Goal: Task Accomplishment & Management: Manage account settings

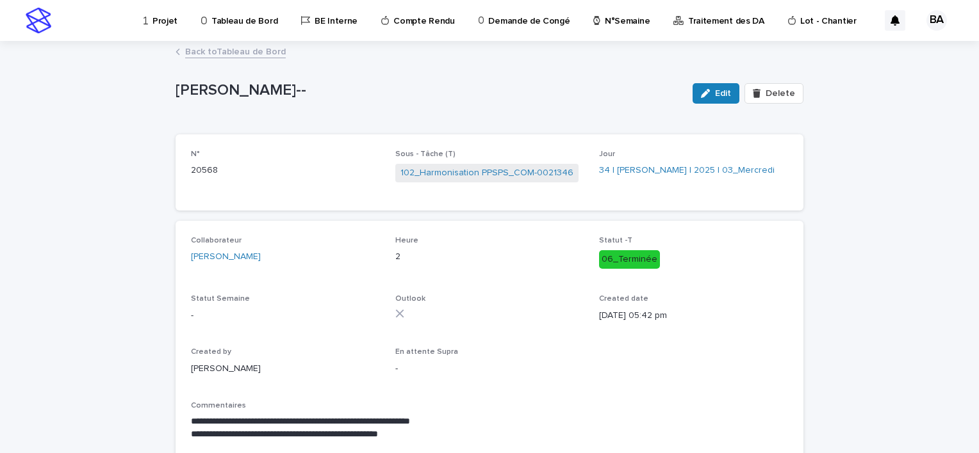
scroll to position [26, 0]
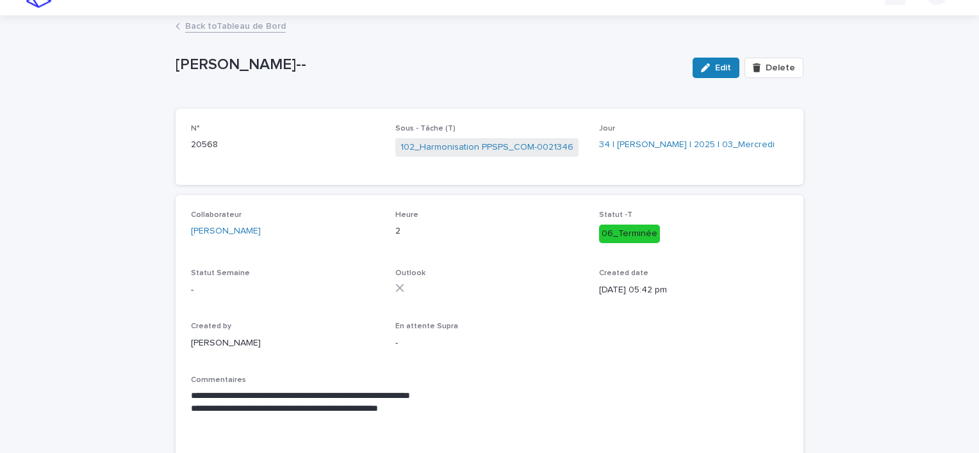
click at [187, 24] on link "Back to Tableau de Bord" at bounding box center [235, 25] width 101 height 15
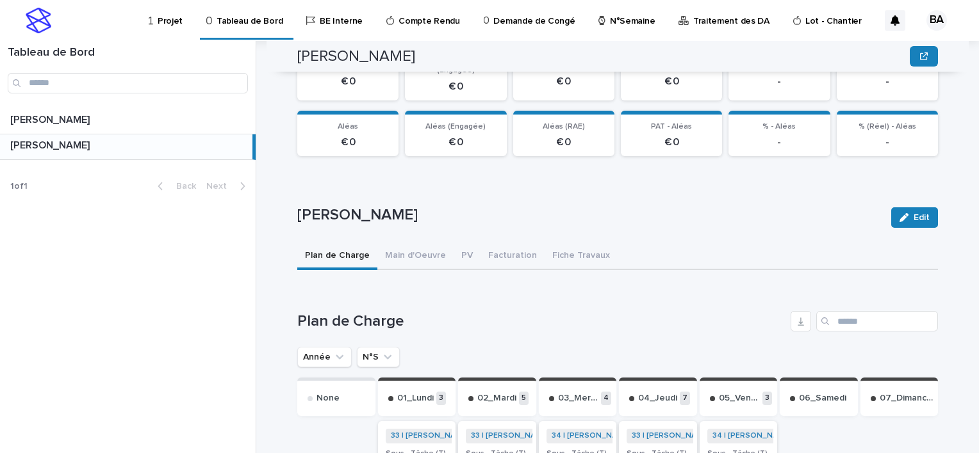
scroll to position [448, 0]
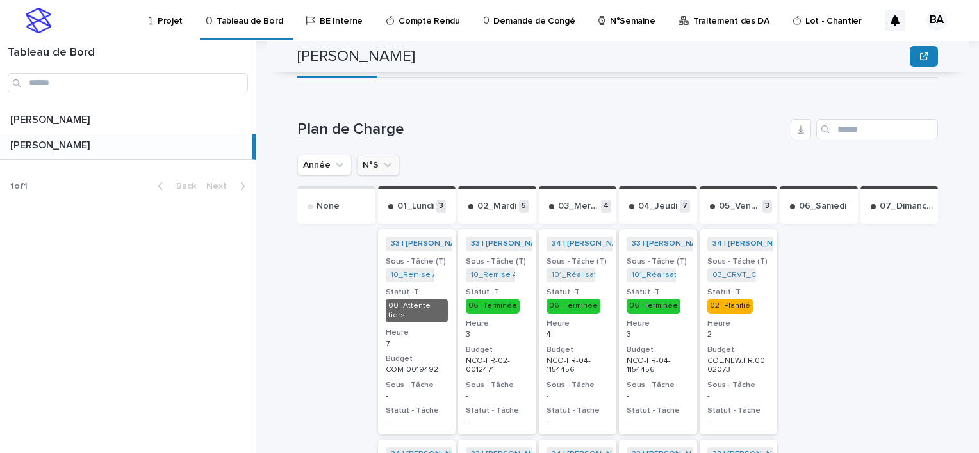
click at [381, 159] on icon "N°S" at bounding box center [387, 165] width 13 height 13
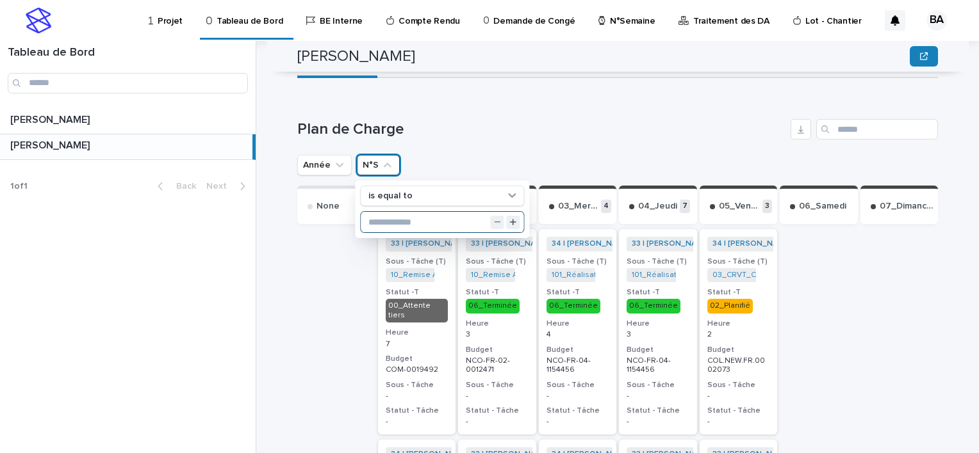
click at [403, 212] on input "text" at bounding box center [442, 222] width 163 height 20
type input "**"
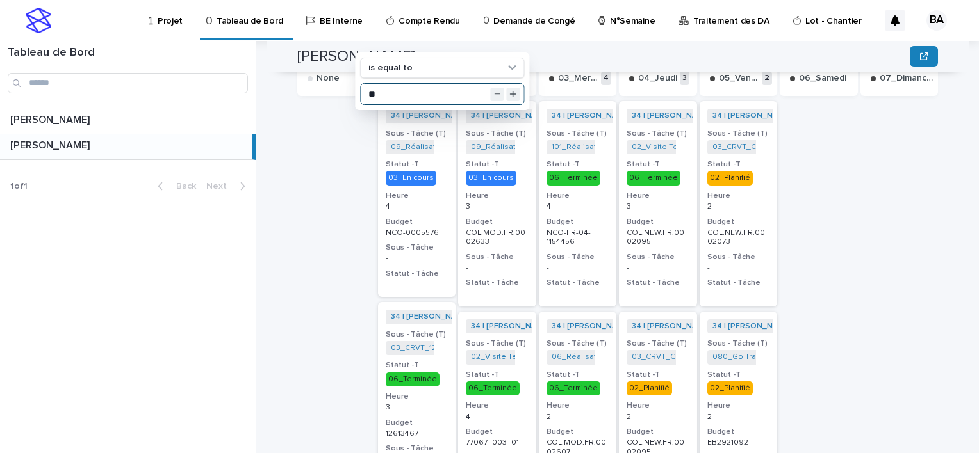
scroll to position [640, 0]
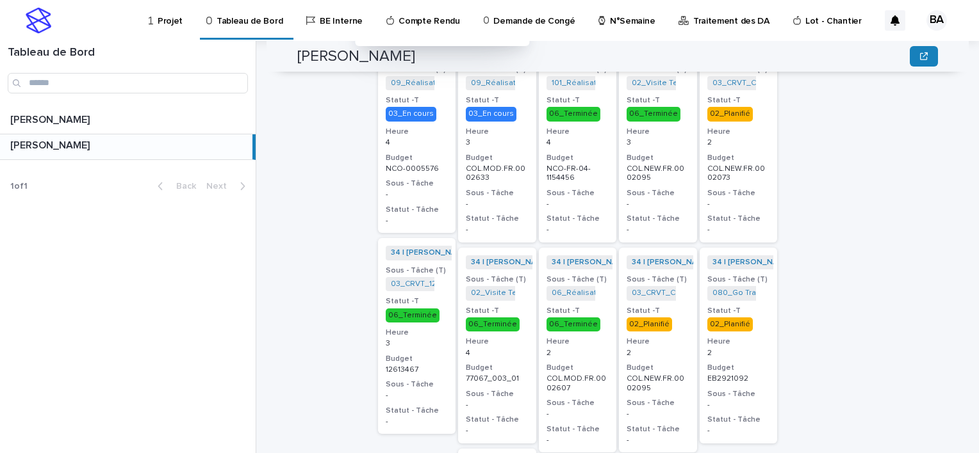
click at [671, 315] on div "02_Planifié" at bounding box center [657, 323] width 63 height 17
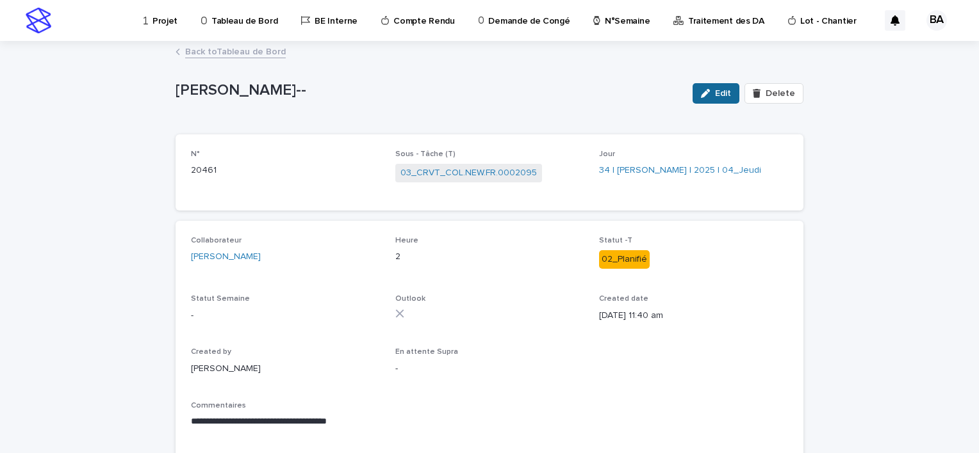
click at [724, 93] on span "Edit" at bounding box center [723, 93] width 16 height 9
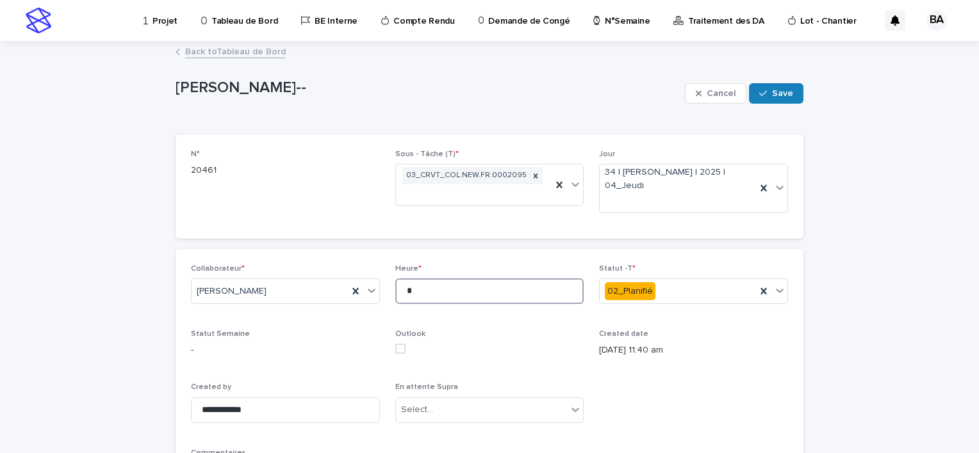
click at [452, 295] on input "*" at bounding box center [489, 292] width 189 height 26
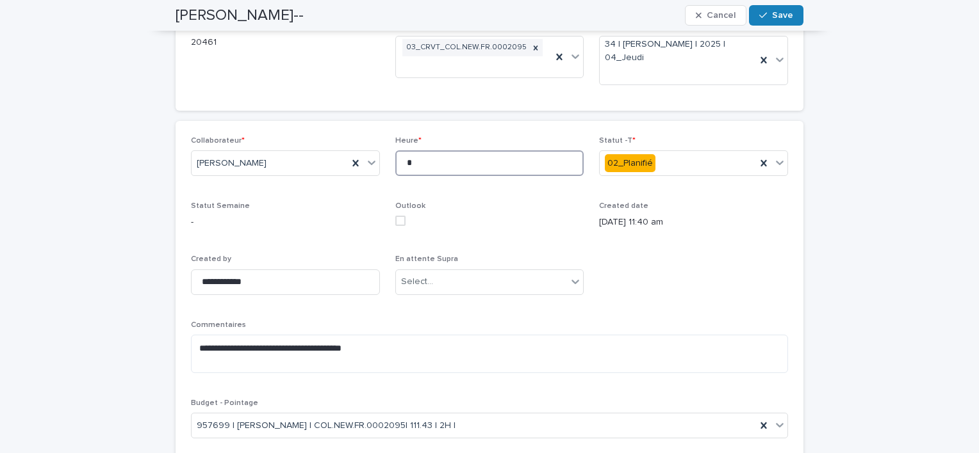
scroll to position [192, 0]
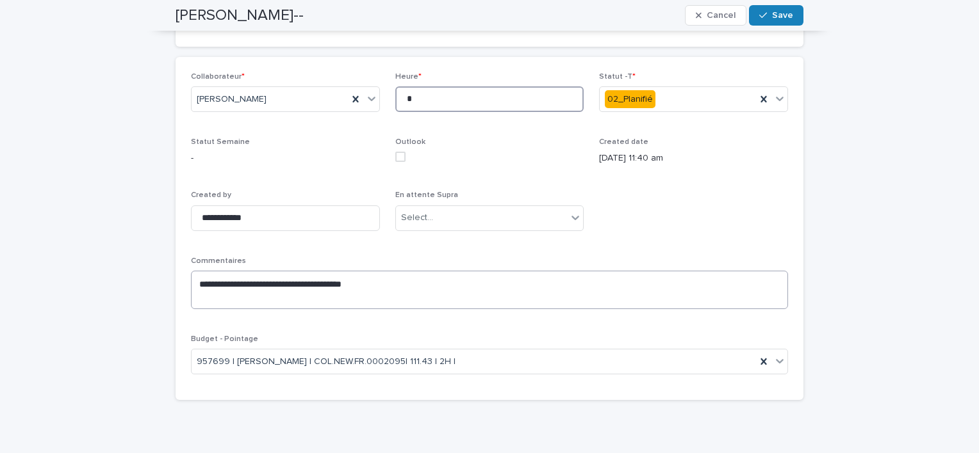
type input "*"
click at [419, 284] on textarea "**********" at bounding box center [489, 290] width 597 height 38
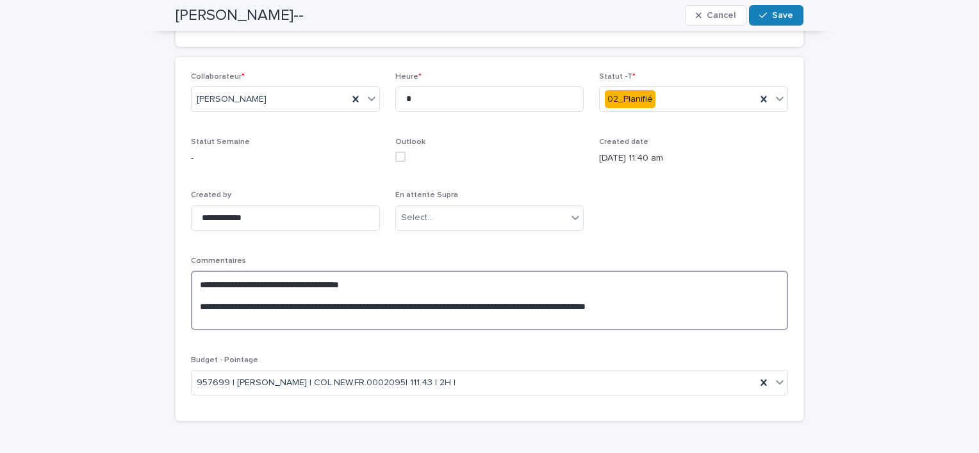
click at [653, 310] on textarea "**********" at bounding box center [489, 301] width 597 height 60
click at [655, 305] on textarea "**********" at bounding box center [489, 301] width 597 height 60
type textarea "**********"
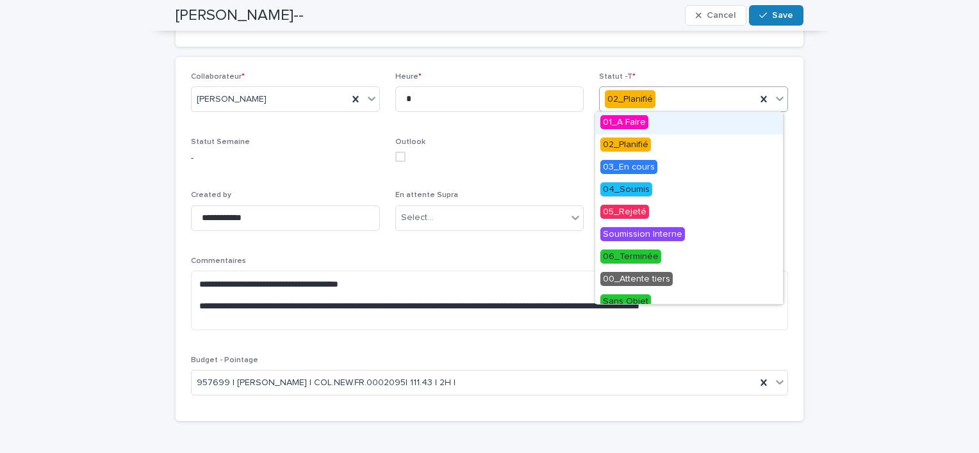
click at [773, 100] on icon at bounding box center [779, 98] width 13 height 13
click at [656, 282] on span "00_Attente tiers" at bounding box center [636, 279] width 72 height 14
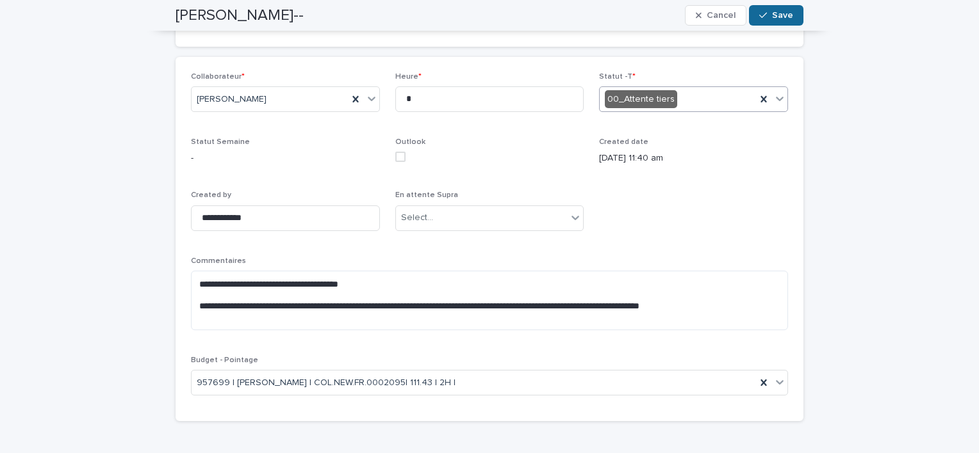
click at [774, 13] on span "Save" at bounding box center [782, 15] width 21 height 9
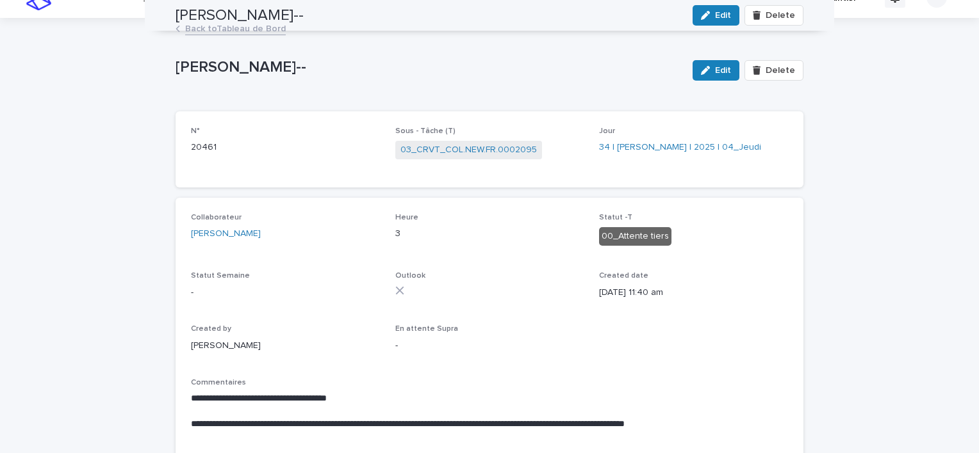
scroll to position [0, 0]
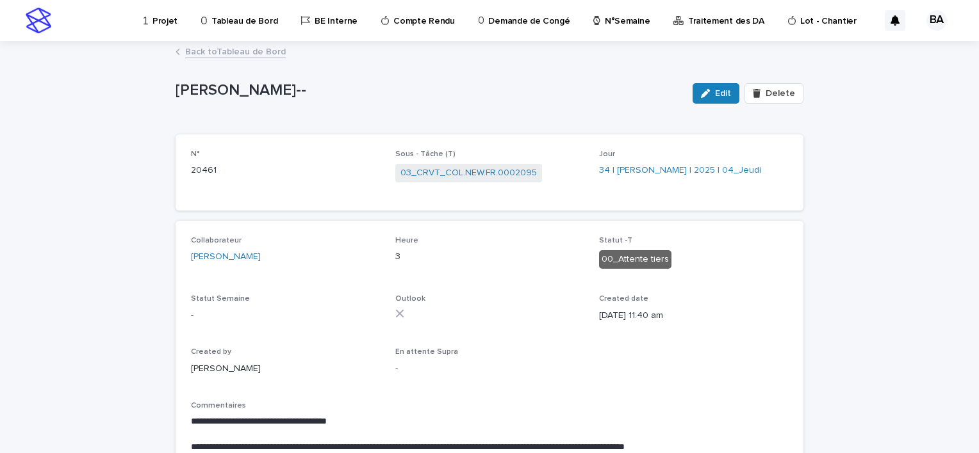
click at [201, 49] on link "Back to Tableau de Bord" at bounding box center [235, 51] width 101 height 15
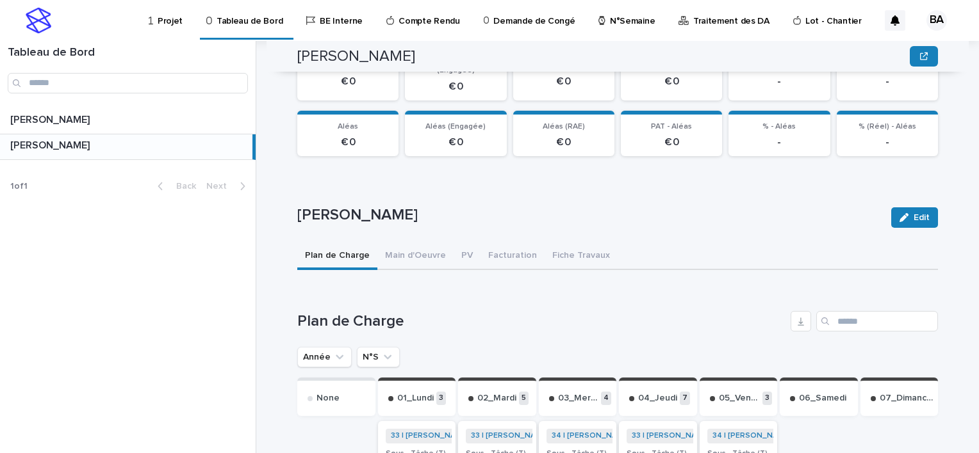
scroll to position [192, 0]
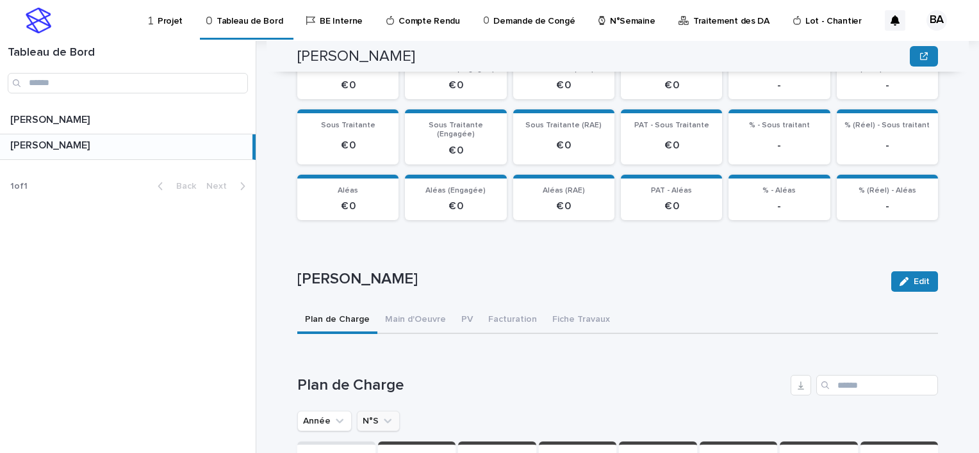
click at [381, 415] on icon "N°S" at bounding box center [387, 421] width 13 height 13
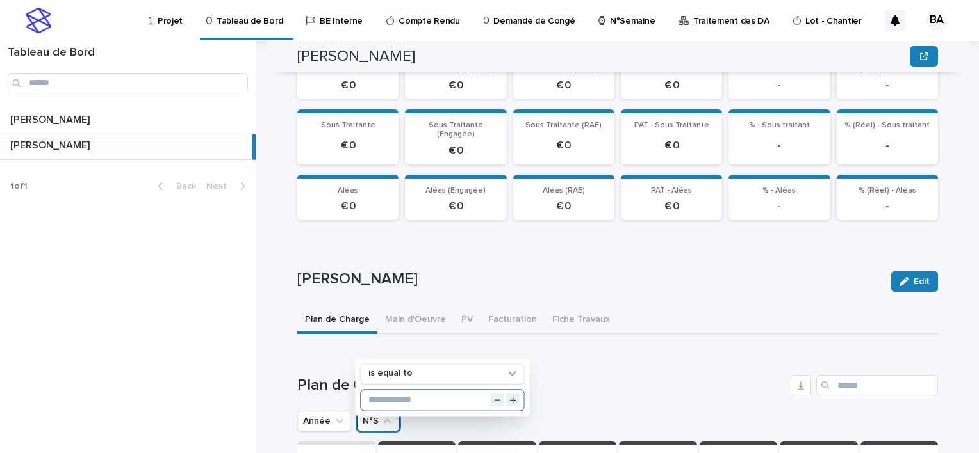
click at [405, 390] on input "text" at bounding box center [442, 400] width 163 height 20
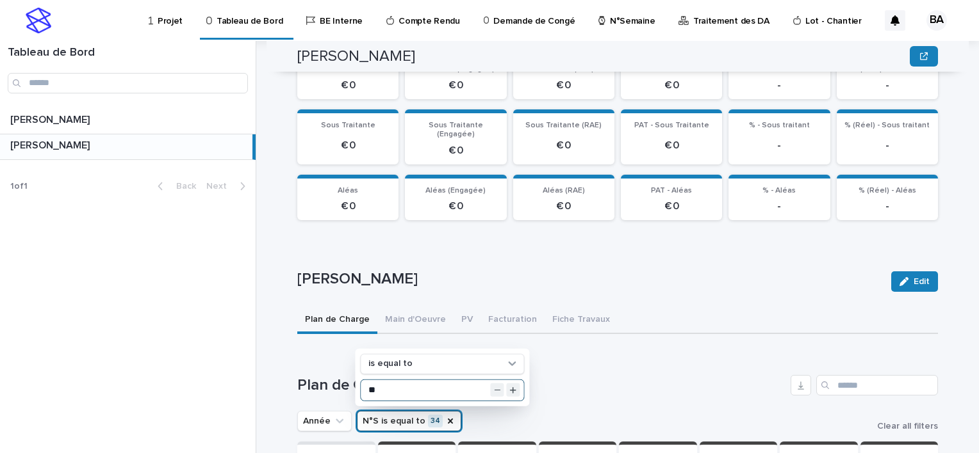
type input "**"
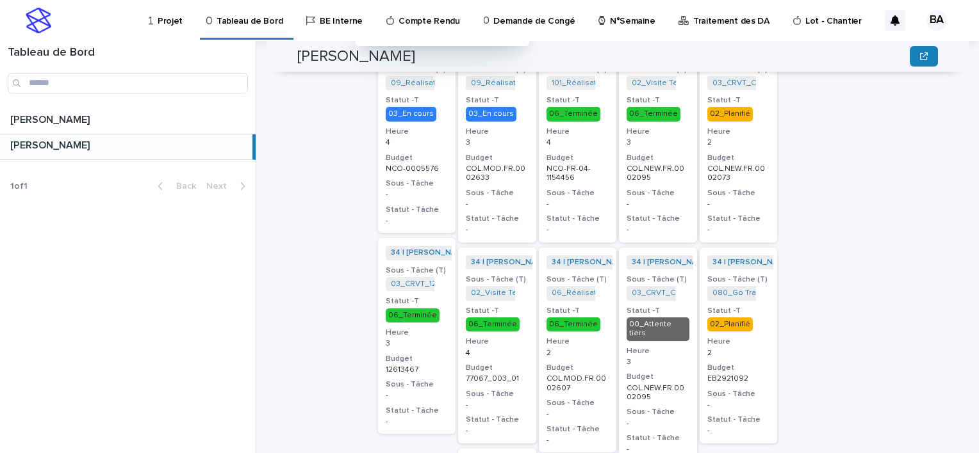
scroll to position [576, 0]
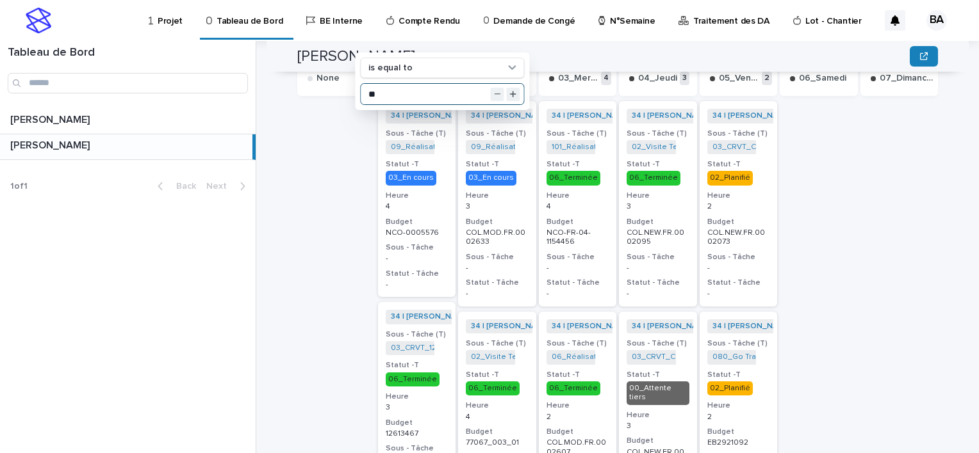
click at [751, 379] on div "02_Planifié" at bounding box center [738, 387] width 63 height 17
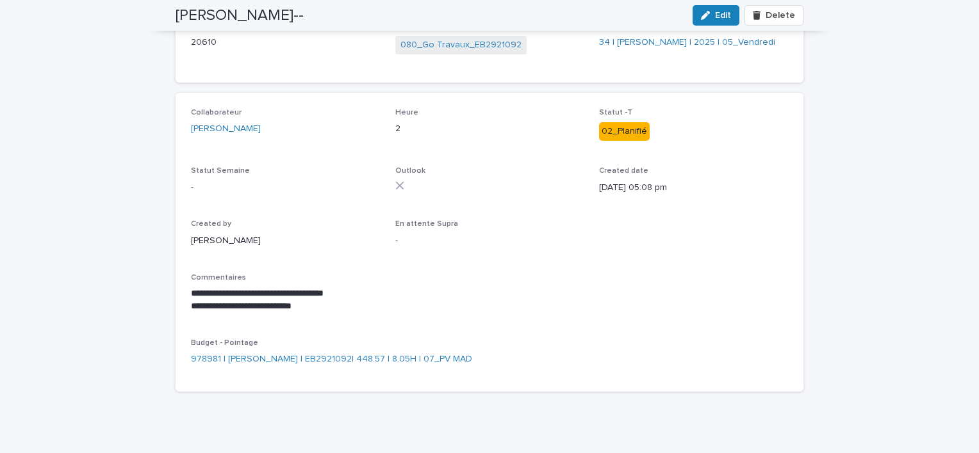
scroll to position [64, 0]
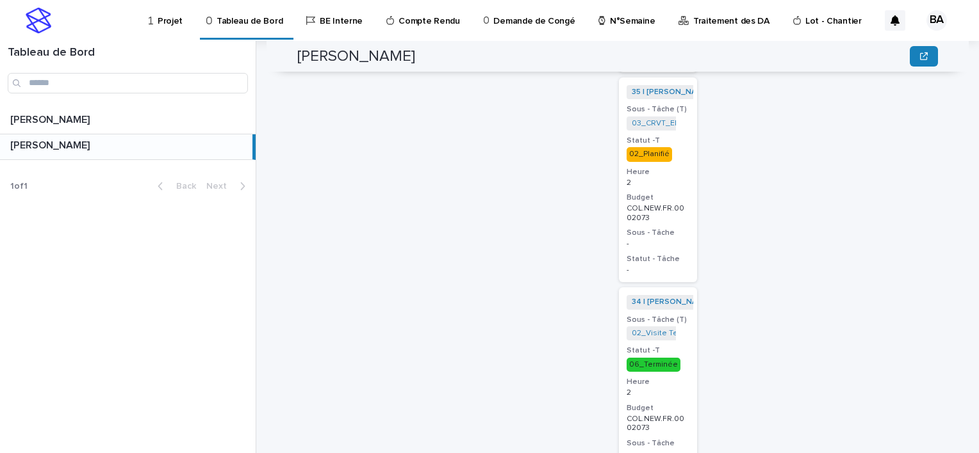
scroll to position [1597, 0]
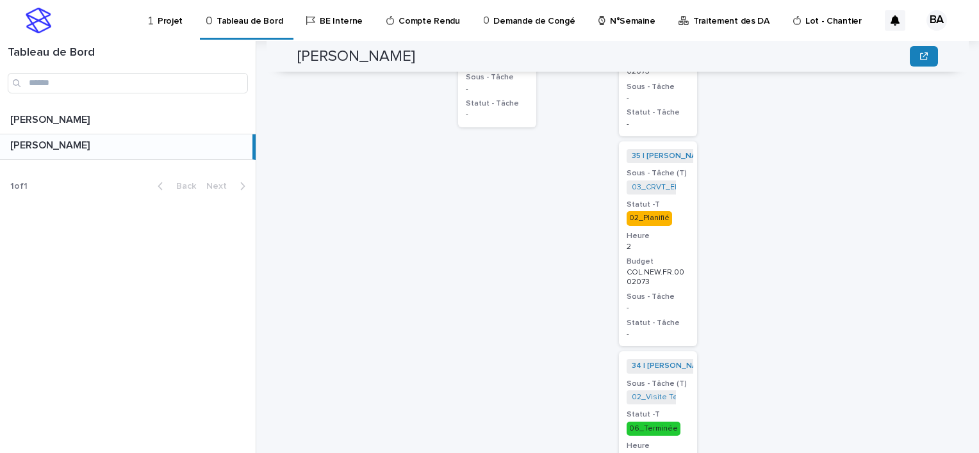
click at [672, 209] on div "02_Planifié" at bounding box center [657, 217] width 63 height 17
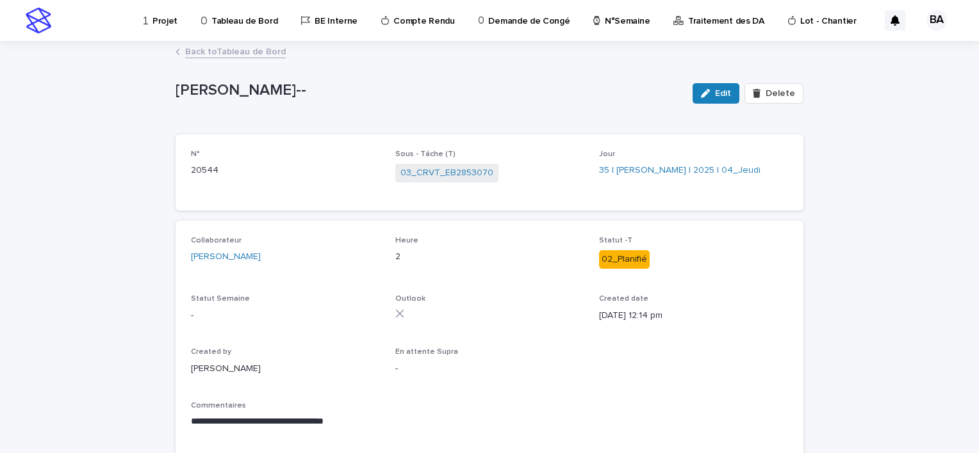
click at [185, 53] on link "Back to Tableau de Bord" at bounding box center [235, 51] width 101 height 15
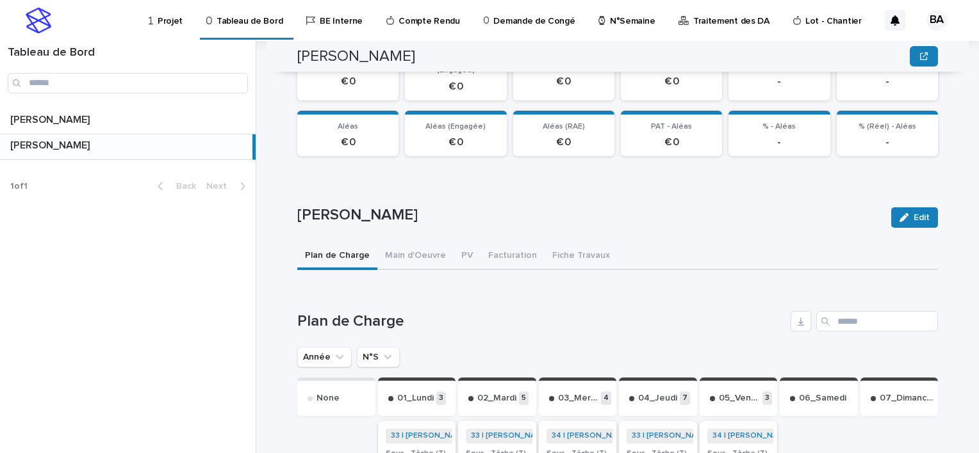
scroll to position [320, 0]
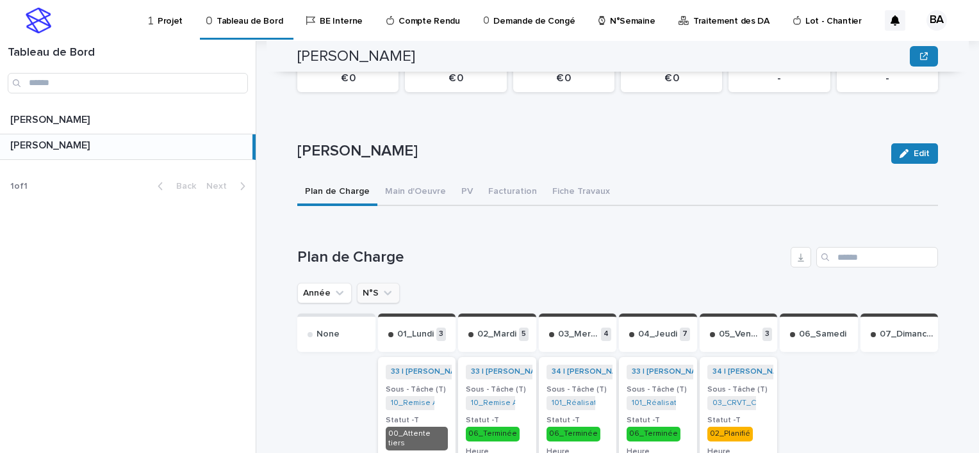
click at [381, 287] on icon "N°S" at bounding box center [387, 293] width 13 height 13
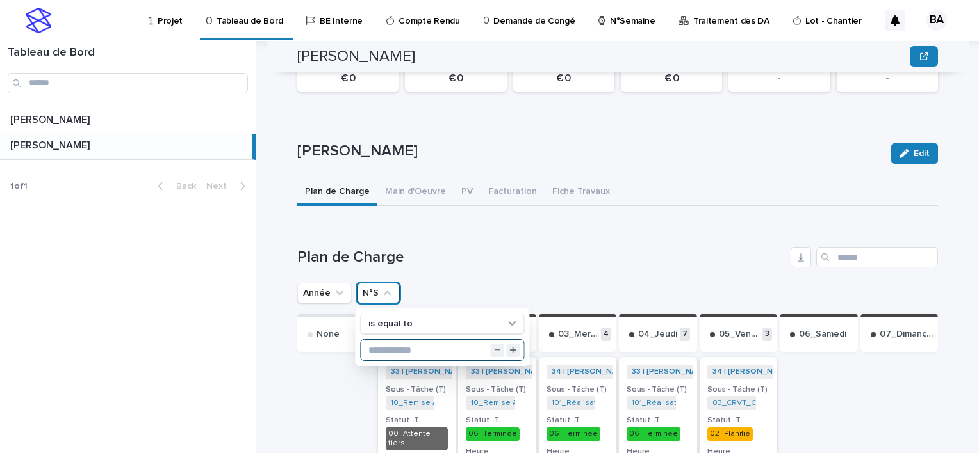
click at [403, 340] on input "text" at bounding box center [442, 350] width 163 height 20
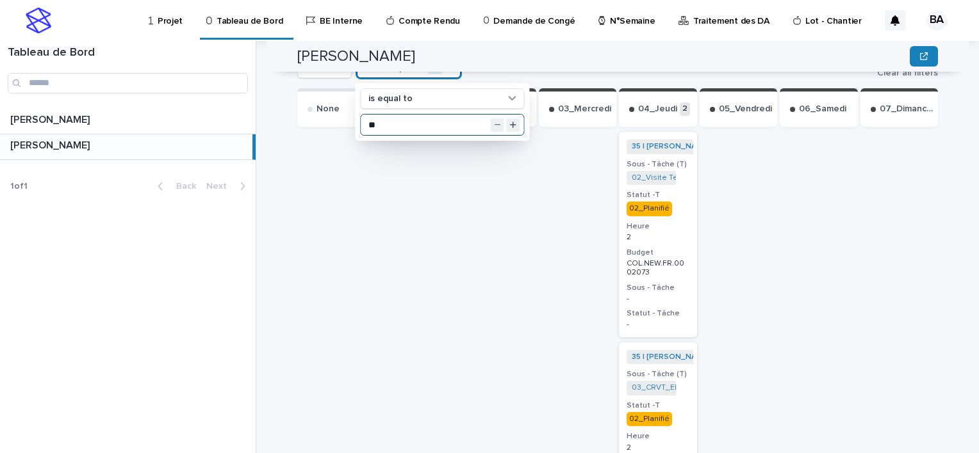
scroll to position [482, 0]
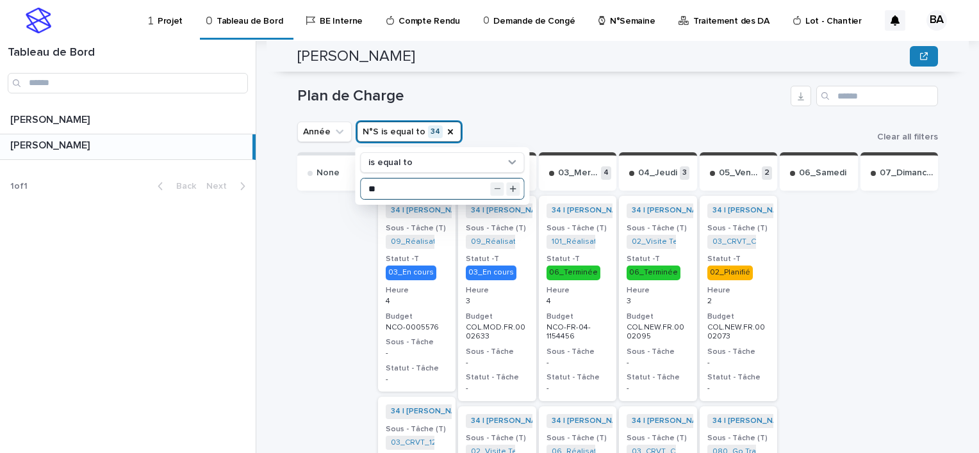
type input "**"
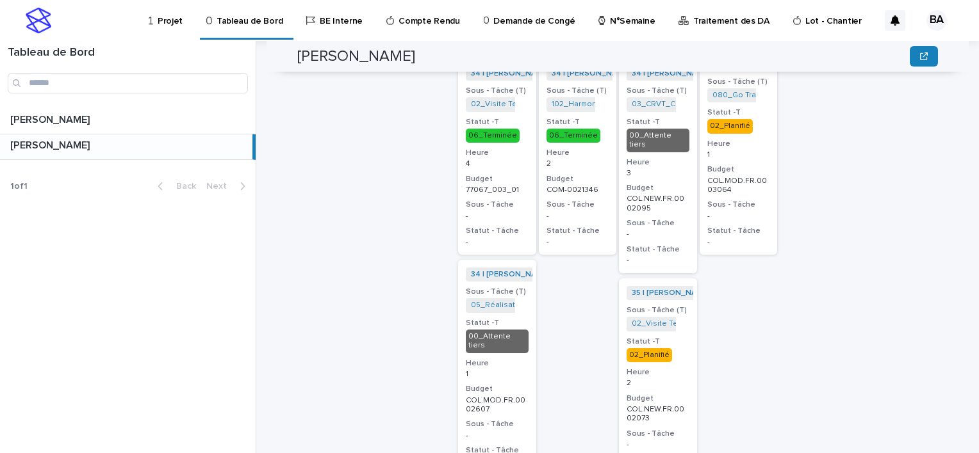
scroll to position [1314, 0]
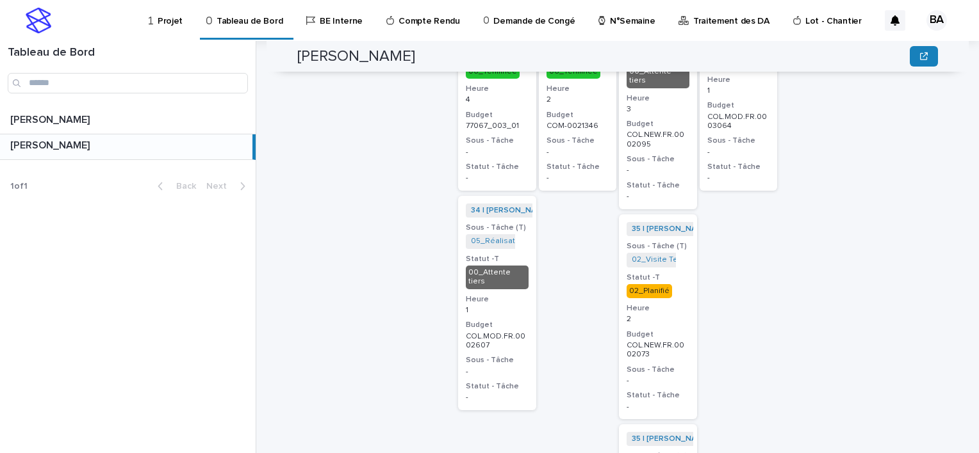
click at [673, 282] on div "02_Planifié" at bounding box center [657, 290] width 63 height 17
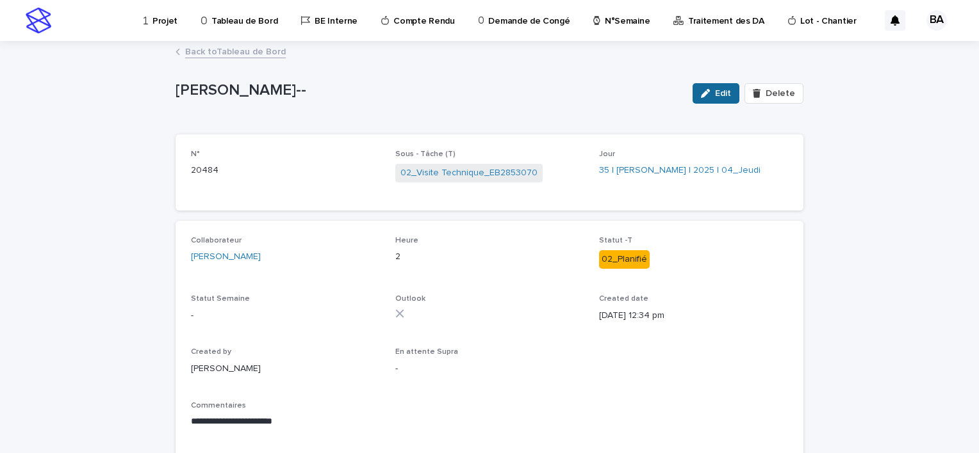
click at [716, 92] on span "Edit" at bounding box center [723, 93] width 16 height 9
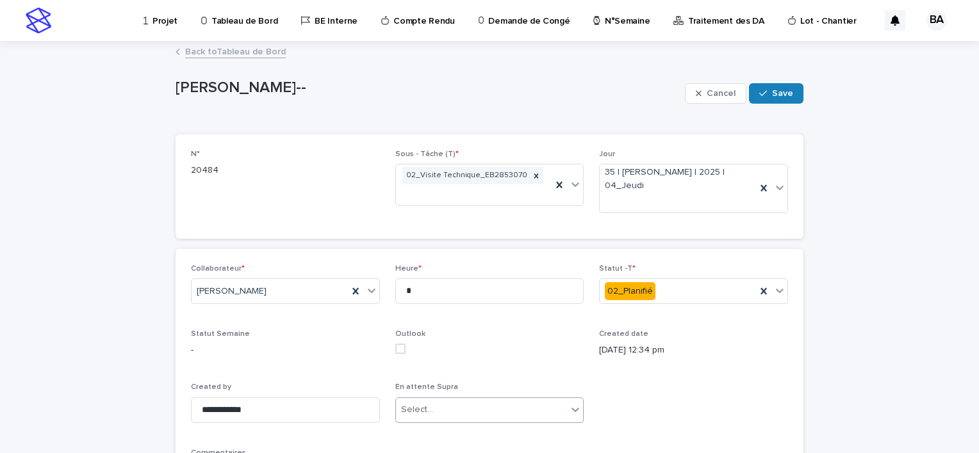
scroll to position [128, 0]
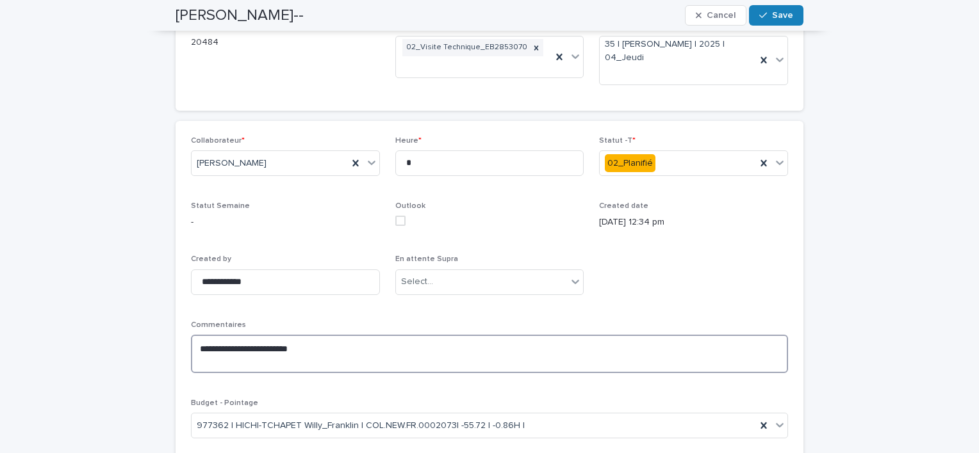
click at [416, 346] on textarea "**********" at bounding box center [489, 354] width 597 height 38
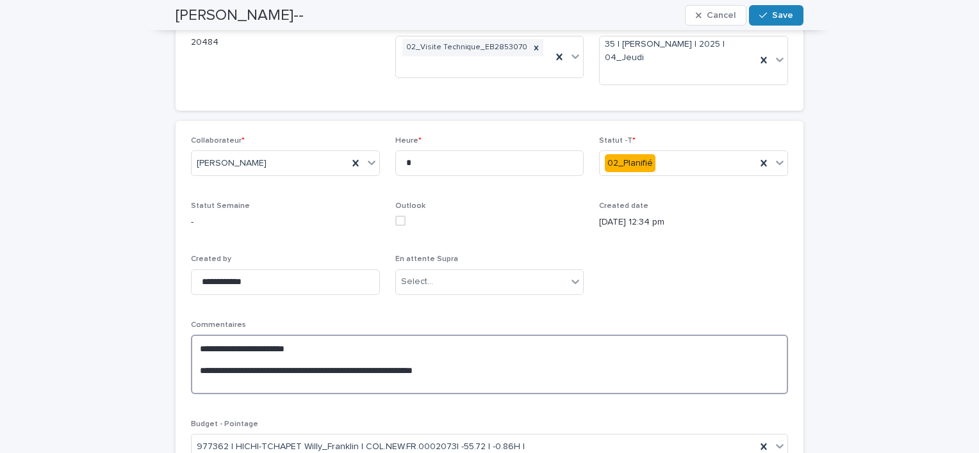
scroll to position [64, 0]
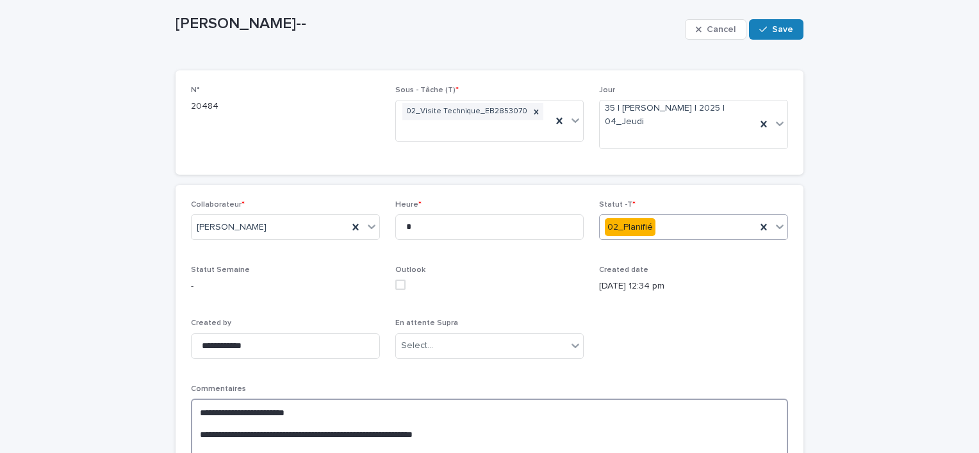
type textarea "**********"
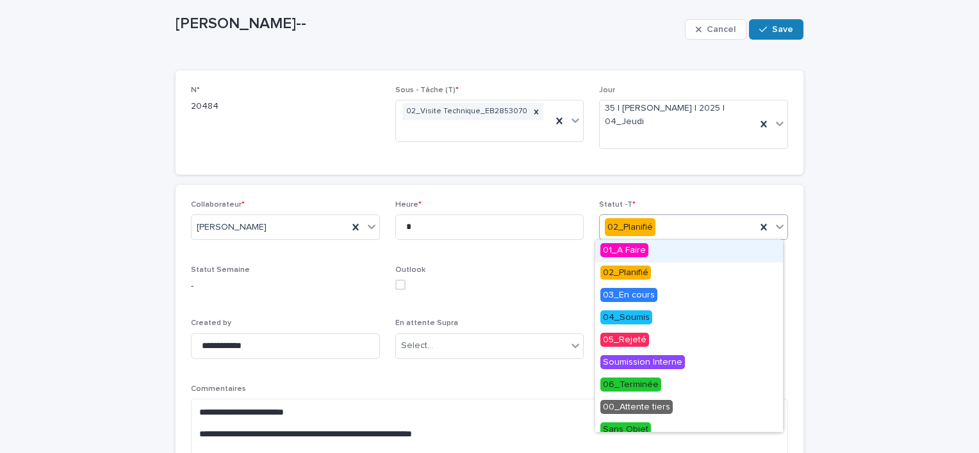
click at [776, 228] on icon at bounding box center [780, 227] width 8 height 4
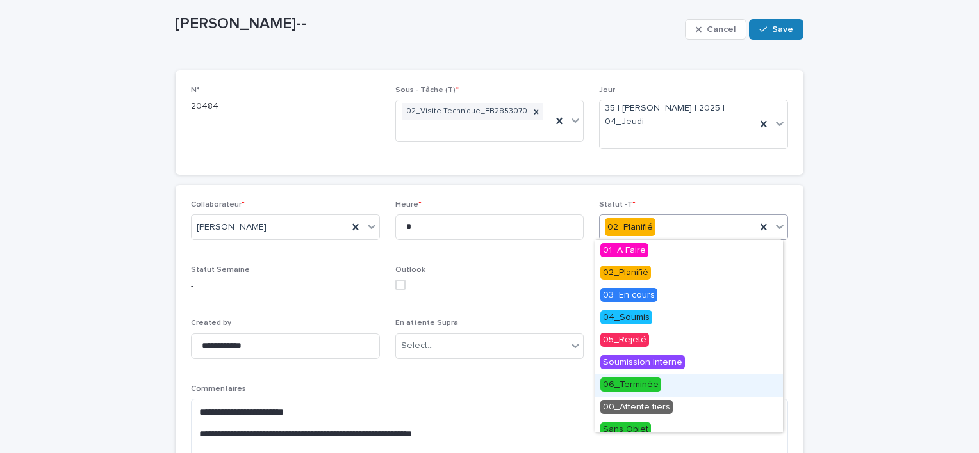
click at [640, 385] on span "06_Terminée" at bounding box center [630, 385] width 61 height 14
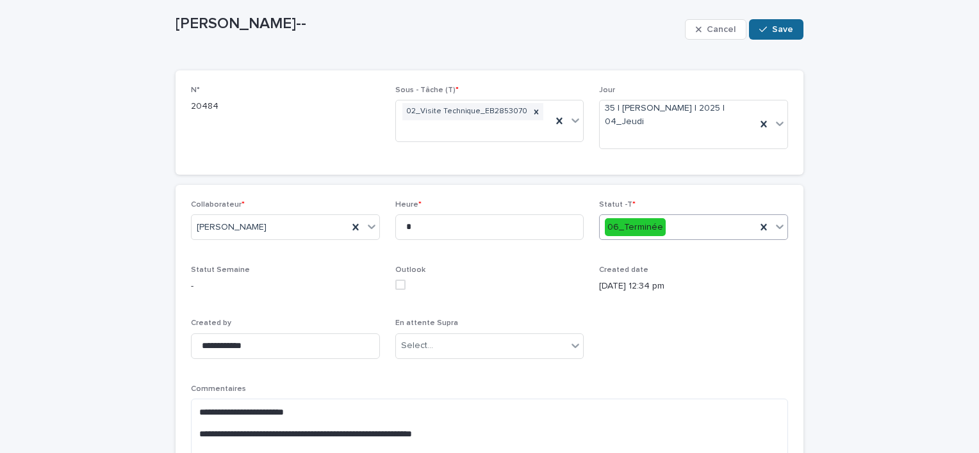
click at [775, 26] on span "Save" at bounding box center [782, 29] width 21 height 9
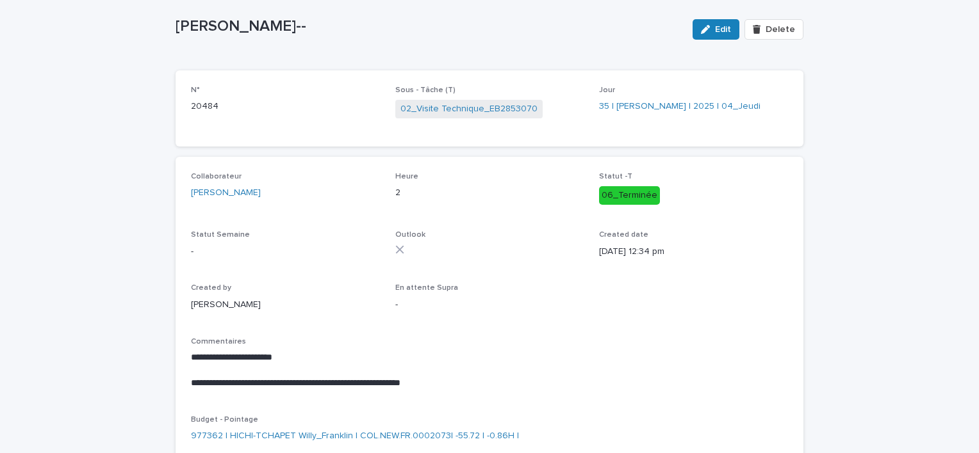
scroll to position [23, 0]
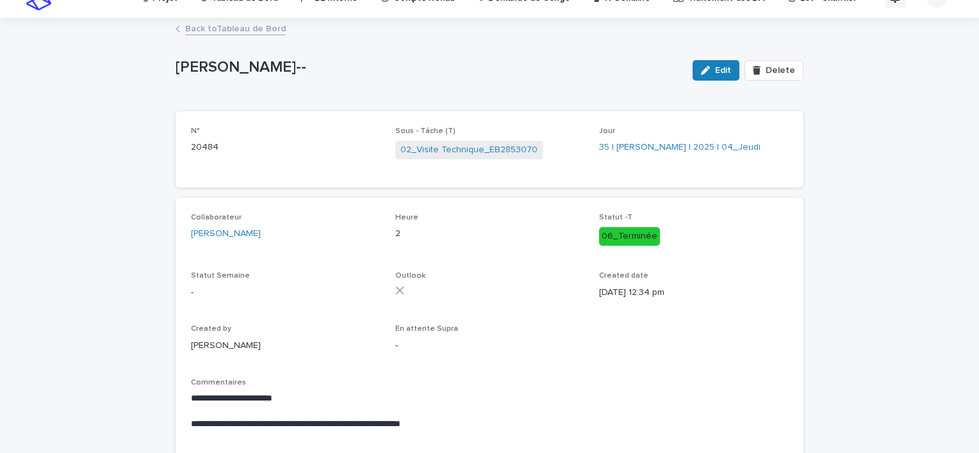
click at [200, 26] on link "Back to Tableau de Bord" at bounding box center [235, 27] width 101 height 15
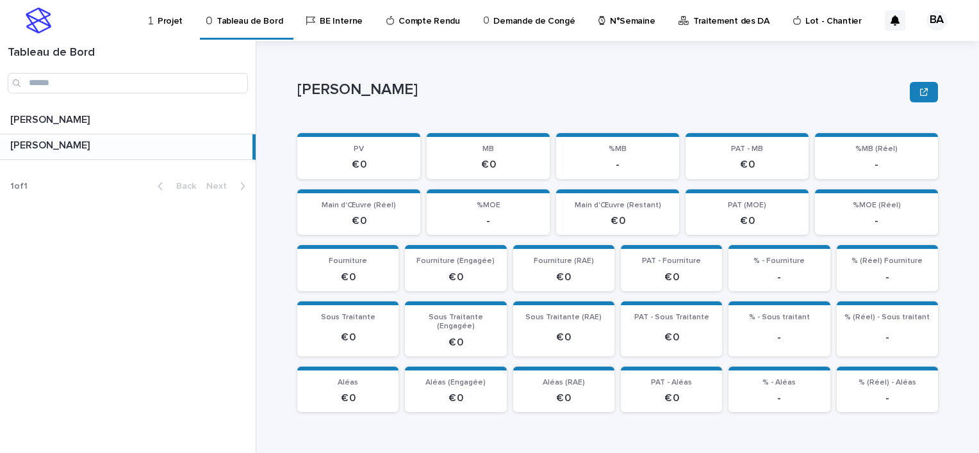
click at [620, 23] on p "N°Semaine" at bounding box center [632, 13] width 45 height 27
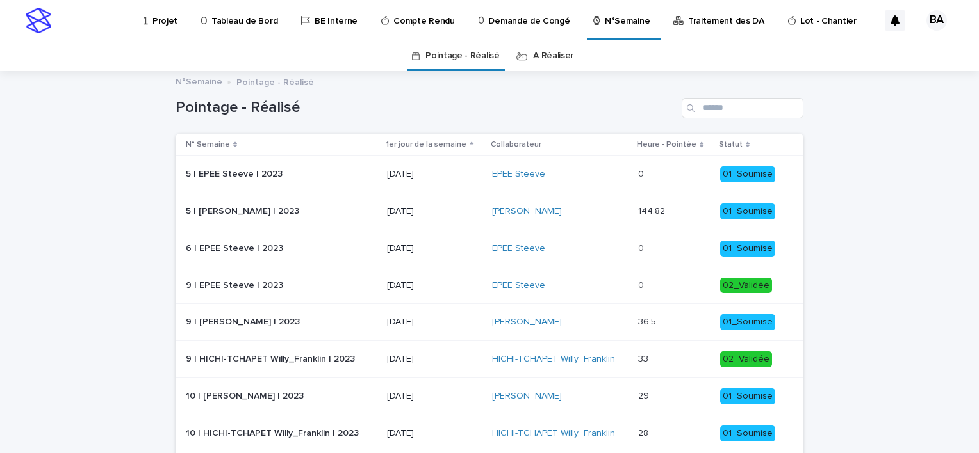
click at [539, 60] on link "A Réaliser" at bounding box center [553, 56] width 40 height 30
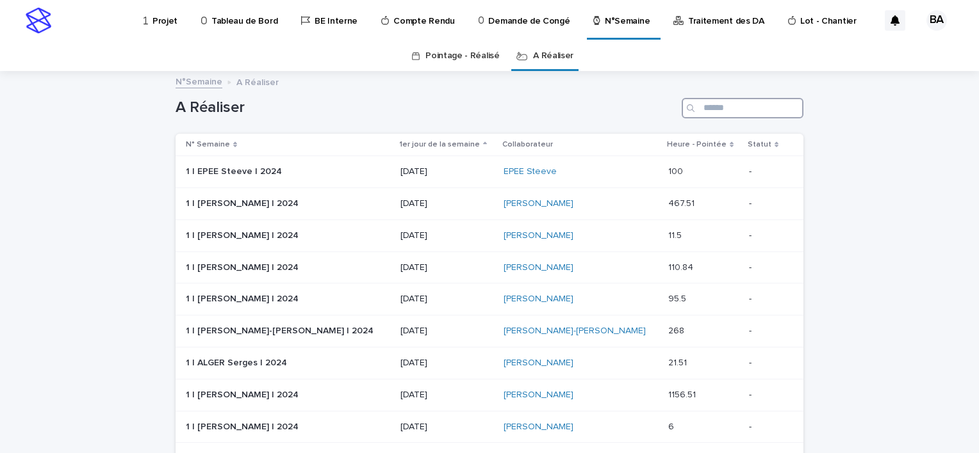
click at [710, 109] on input "Search" at bounding box center [742, 108] width 122 height 20
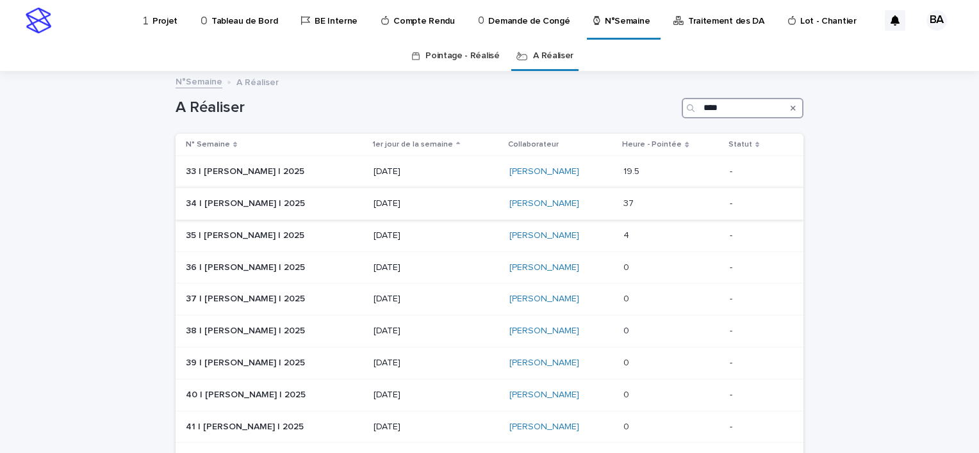
type input "****"
click at [592, 203] on div "[PERSON_NAME]" at bounding box center [561, 204] width 104 height 11
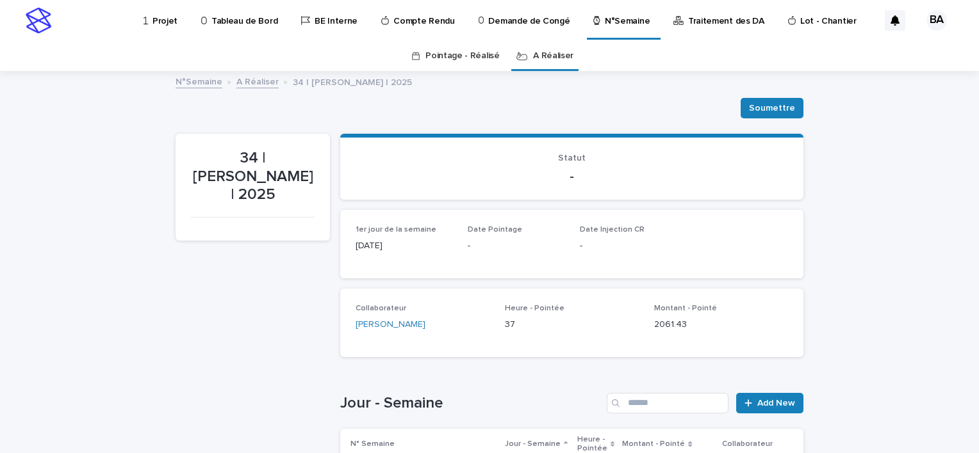
scroll to position [320, 0]
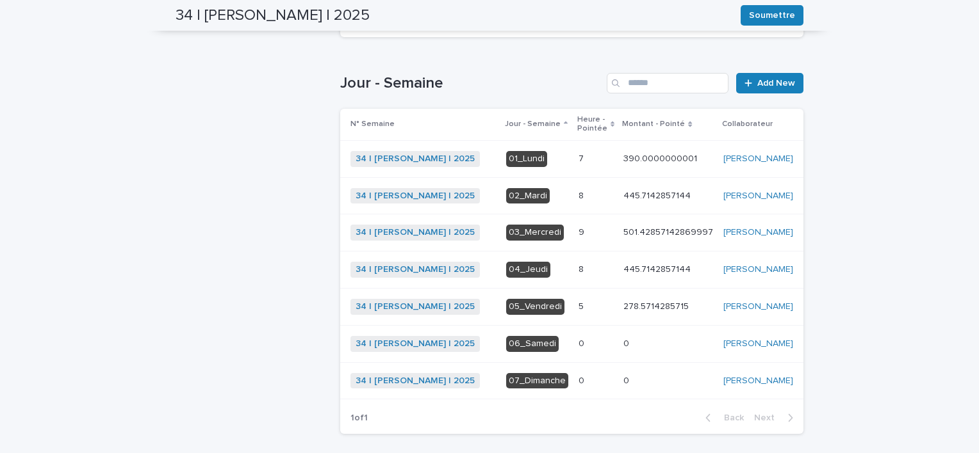
click at [578, 165] on p at bounding box center [595, 159] width 35 height 11
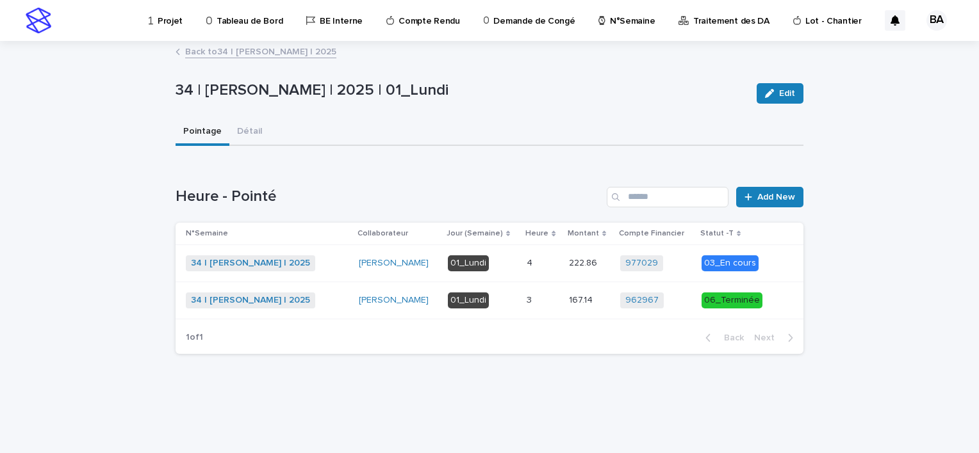
click at [250, 51] on link "Back to 34 | [PERSON_NAME] | 2025" at bounding box center [260, 51] width 151 height 15
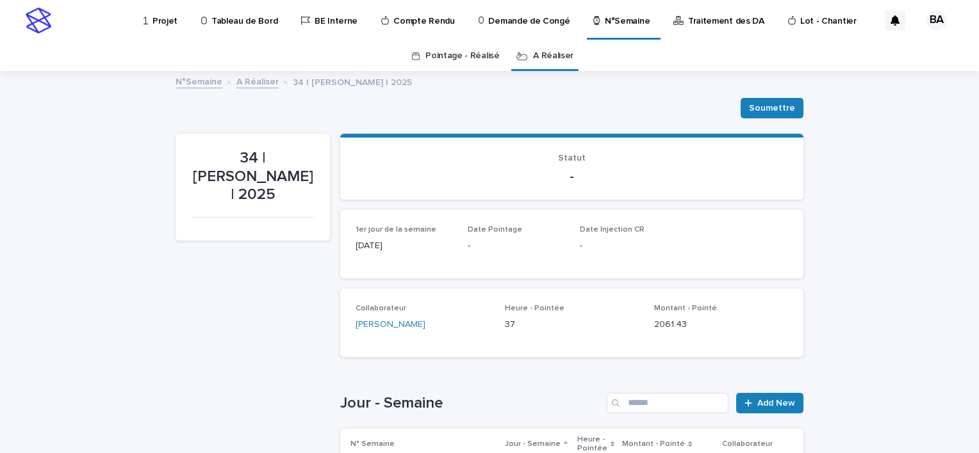
click at [251, 83] on link "A Réaliser" at bounding box center [257, 81] width 42 height 15
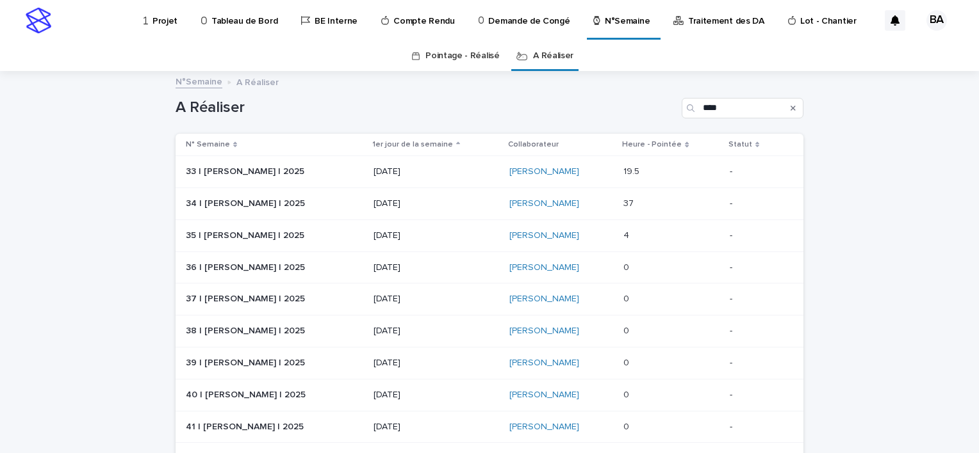
click at [586, 172] on div "[PERSON_NAME]" at bounding box center [561, 172] width 104 height 11
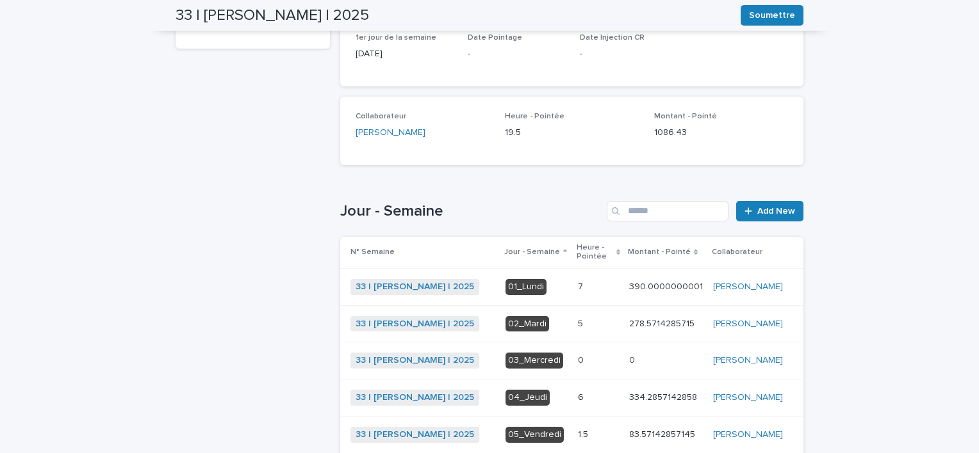
scroll to position [320, 0]
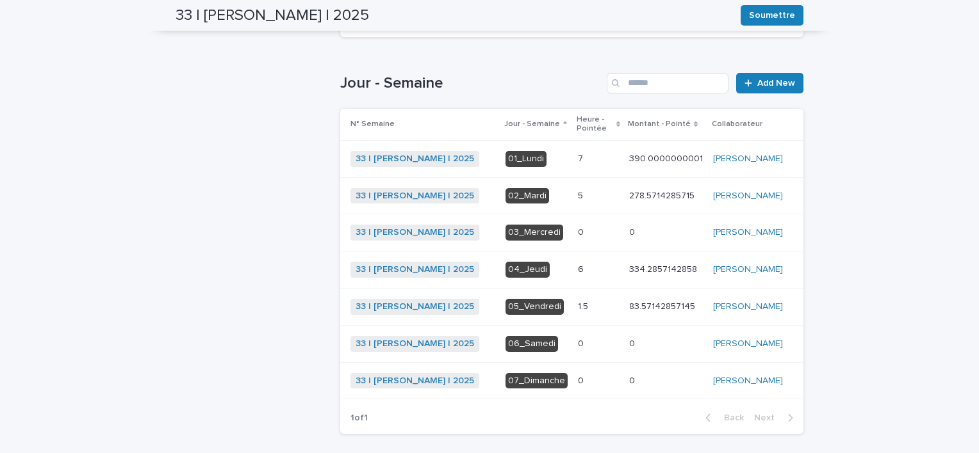
click at [597, 302] on p at bounding box center [598, 307] width 41 height 11
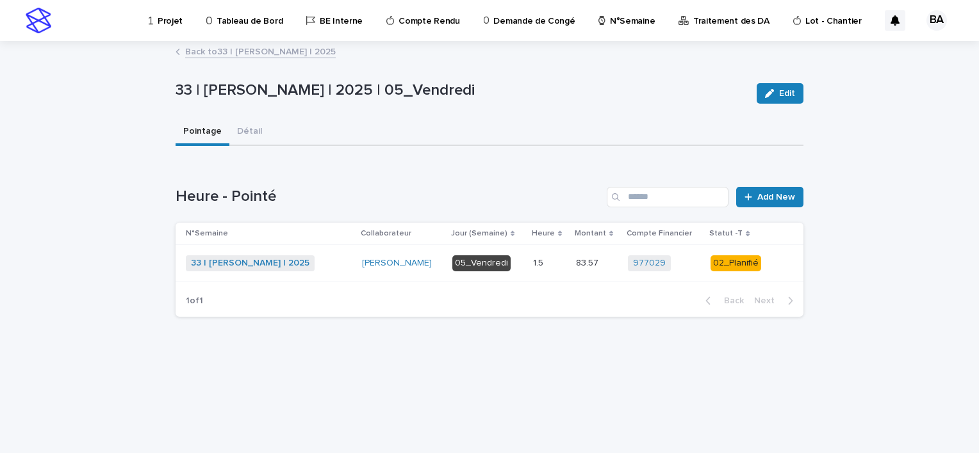
click at [336, 268] on div "33 | [PERSON_NAME] | 2025 + 0" at bounding box center [269, 264] width 166 height 16
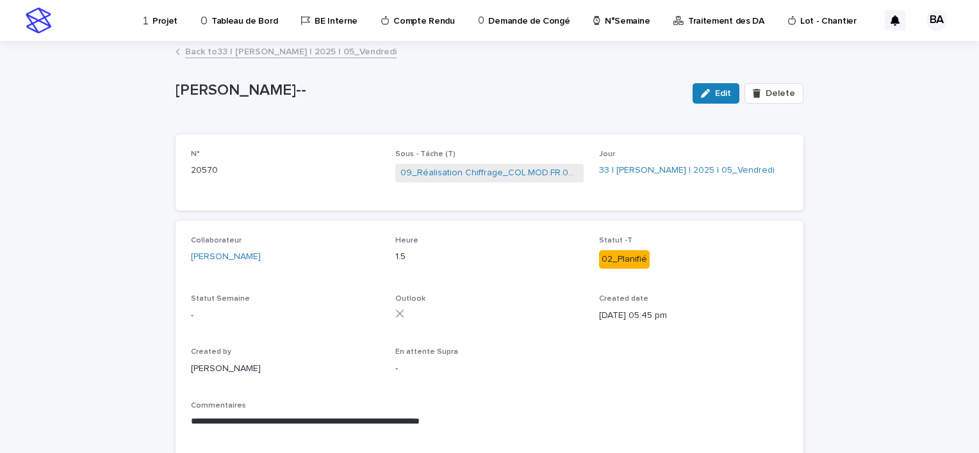
scroll to position [64, 0]
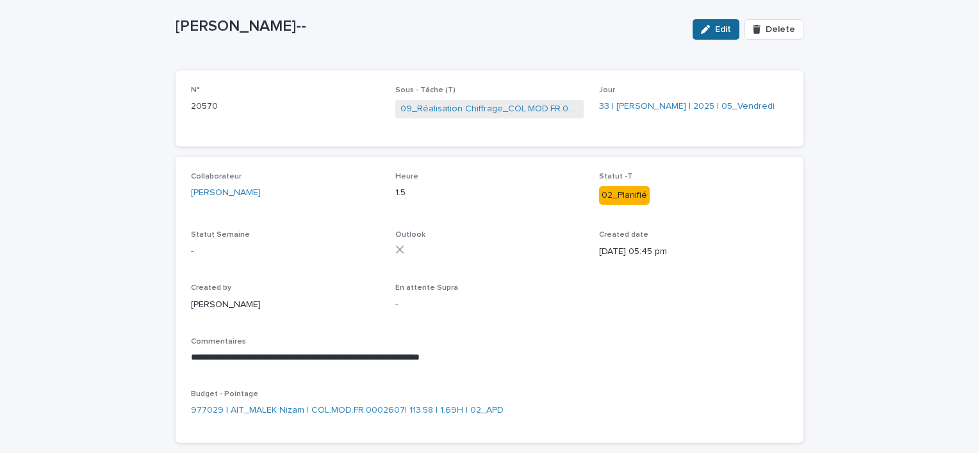
click at [715, 31] on span "Edit" at bounding box center [723, 29] width 16 height 9
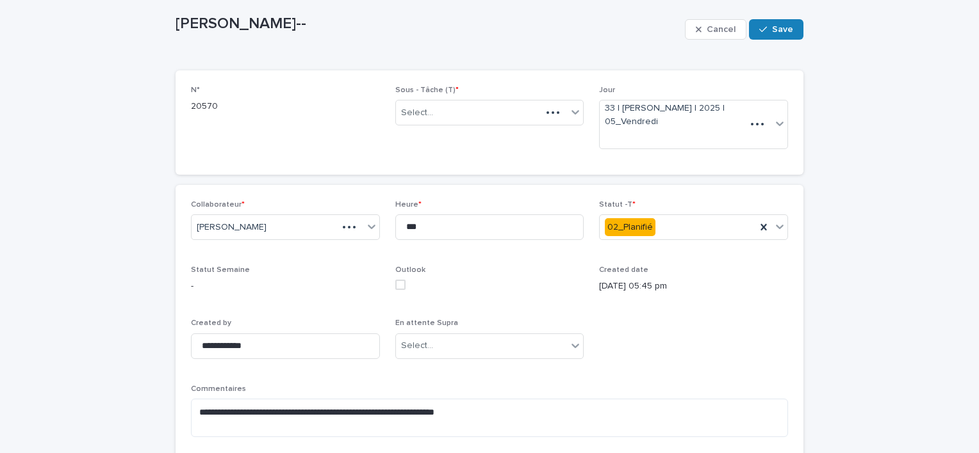
scroll to position [101, 0]
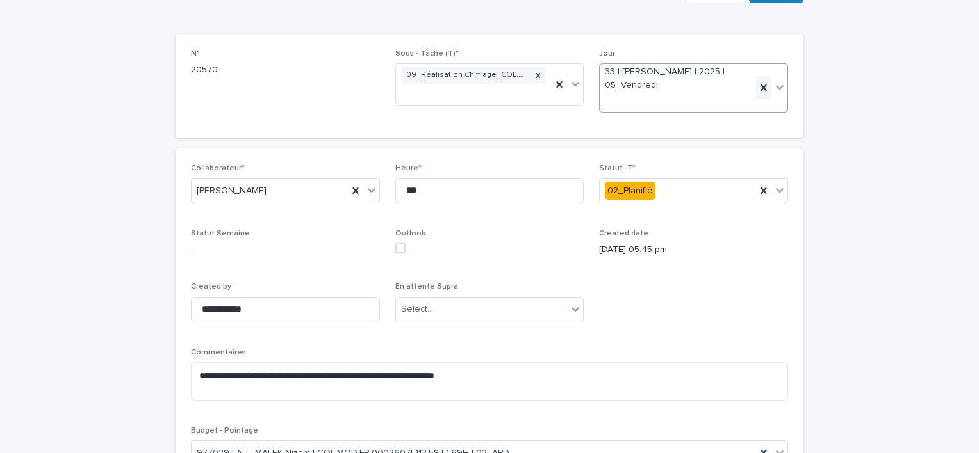
click at [760, 88] on icon at bounding box center [763, 88] width 6 height 6
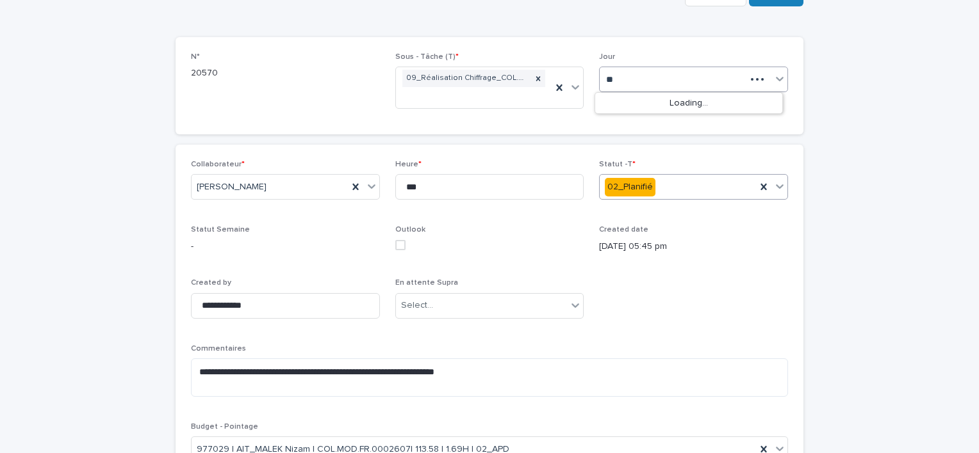
type input "***"
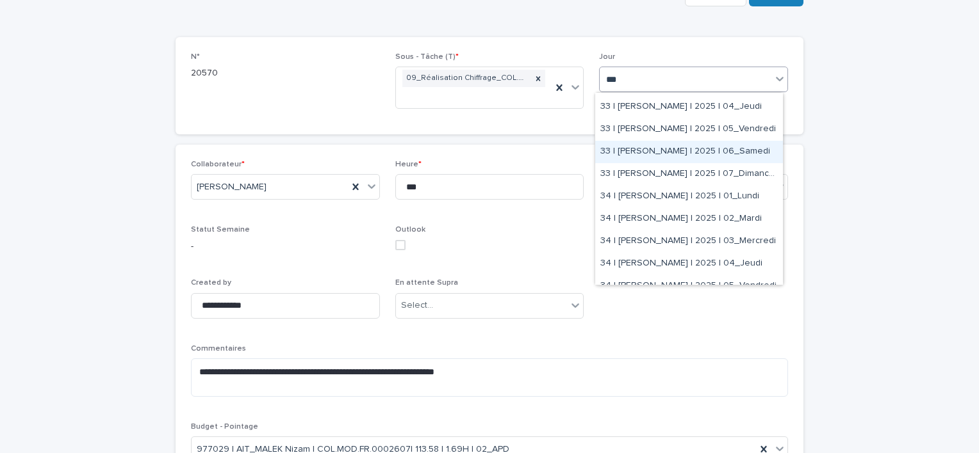
scroll to position [128, 0]
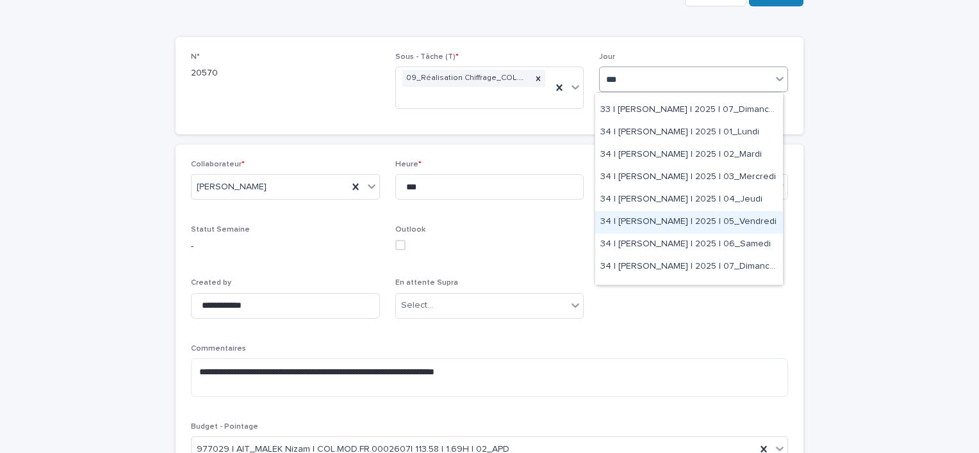
click at [676, 223] on div "34 | [PERSON_NAME] | 2025 | 05_Vendredi" at bounding box center [689, 222] width 188 height 22
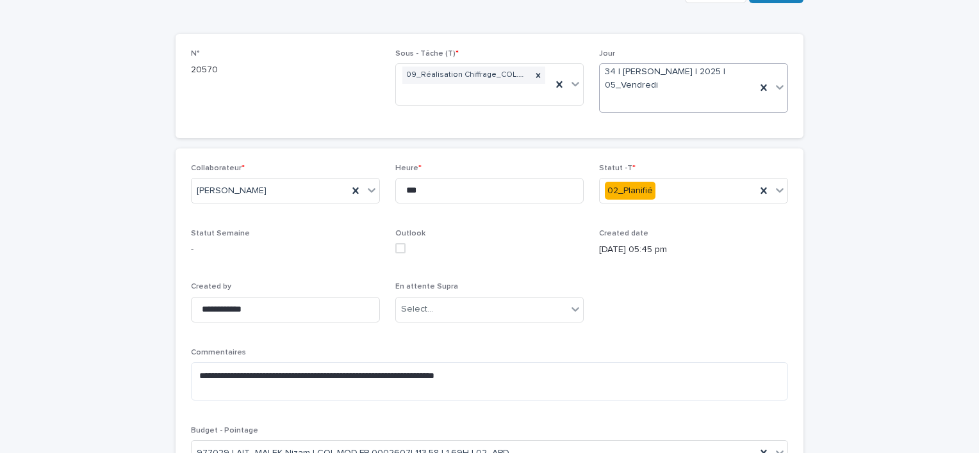
scroll to position [0, 0]
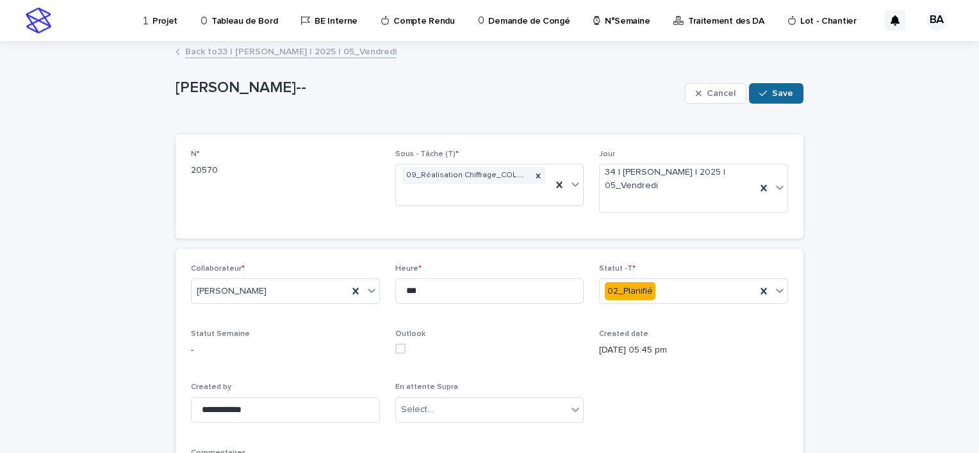
click at [771, 99] on button "Save" at bounding box center [776, 93] width 54 height 20
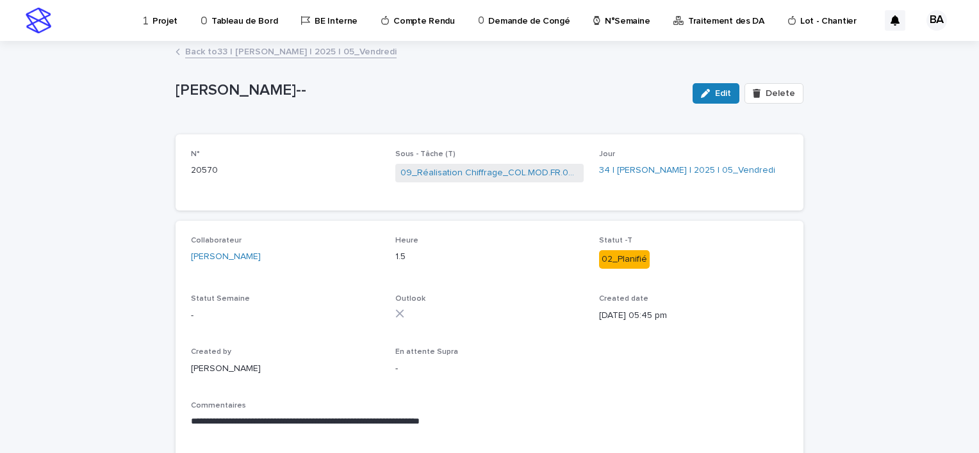
click at [332, 51] on link "Back to 33 | [PERSON_NAME] | 2025 | 05_Vendredi" at bounding box center [290, 51] width 211 height 15
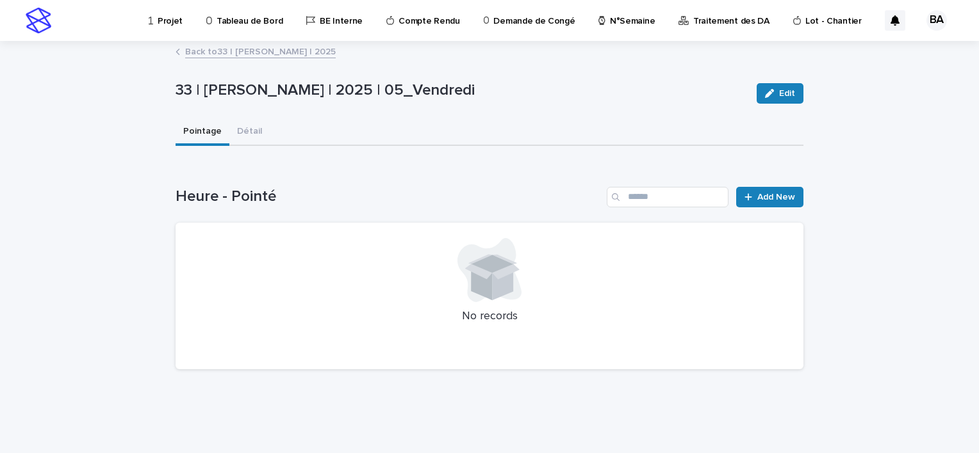
click at [300, 53] on link "Back to 33 | [PERSON_NAME] | 2025" at bounding box center [260, 51] width 151 height 15
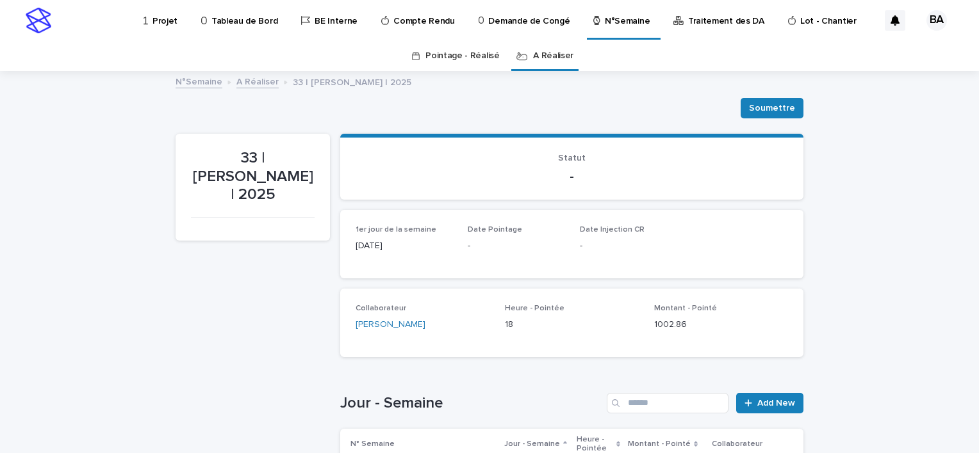
click at [244, 83] on link "A Réaliser" at bounding box center [257, 81] width 42 height 15
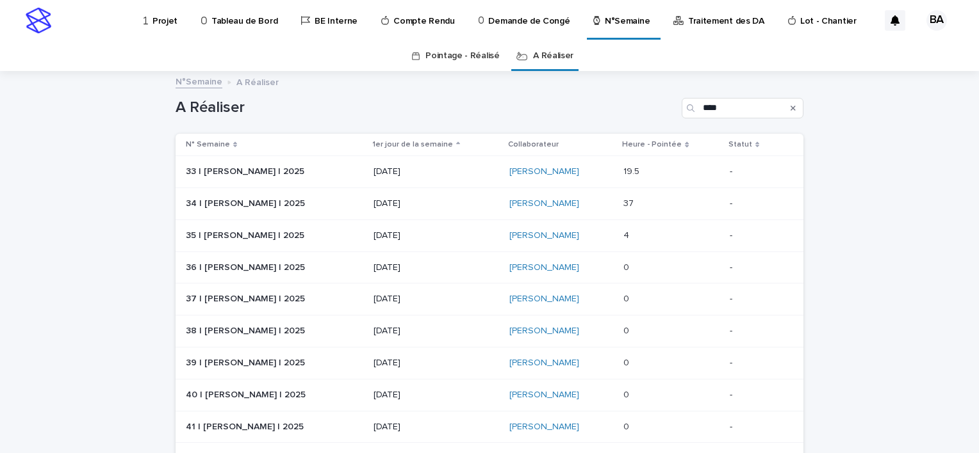
scroll to position [41, 0]
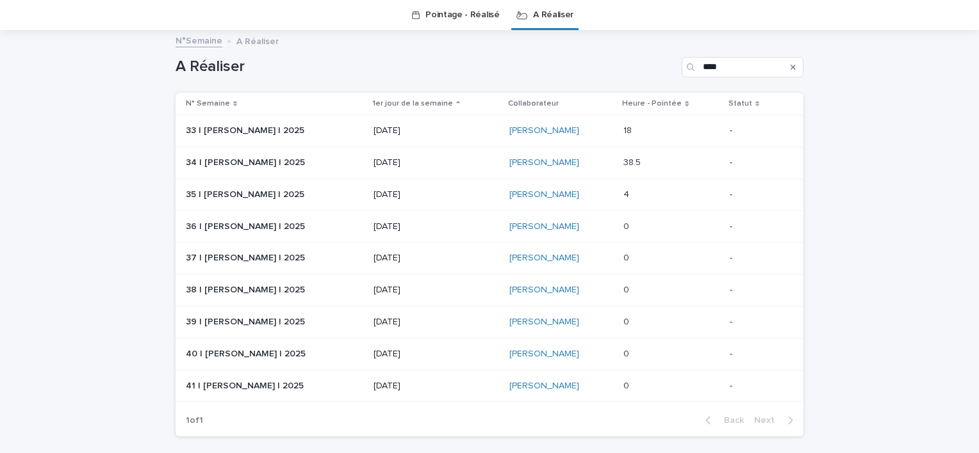
click at [590, 167] on div "[PERSON_NAME]" at bounding box center [561, 163] width 104 height 11
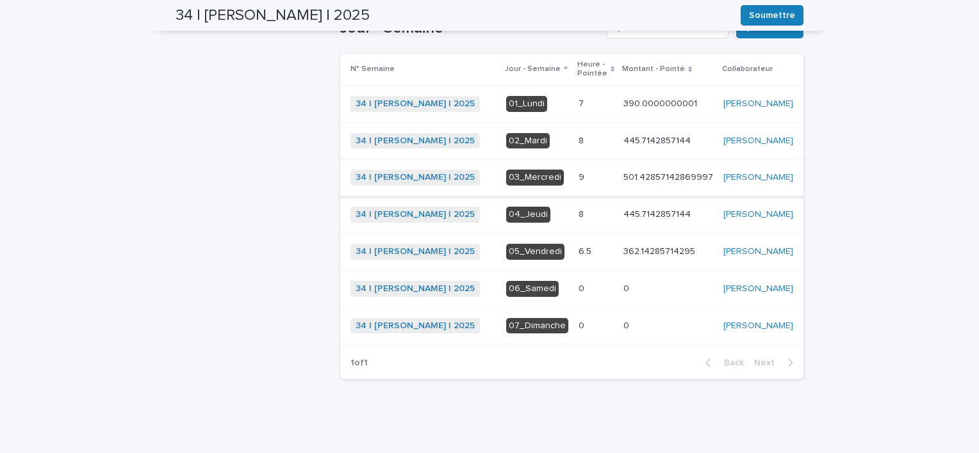
scroll to position [349, 0]
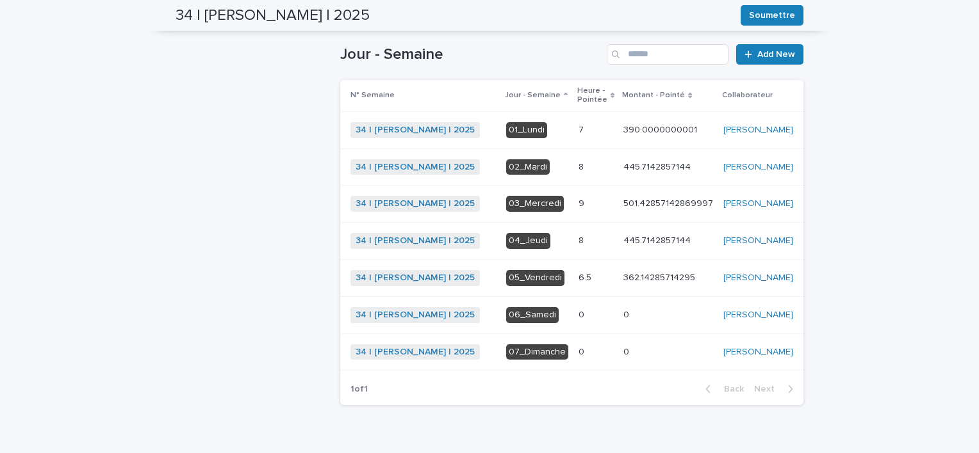
click at [578, 284] on p at bounding box center [595, 278] width 35 height 11
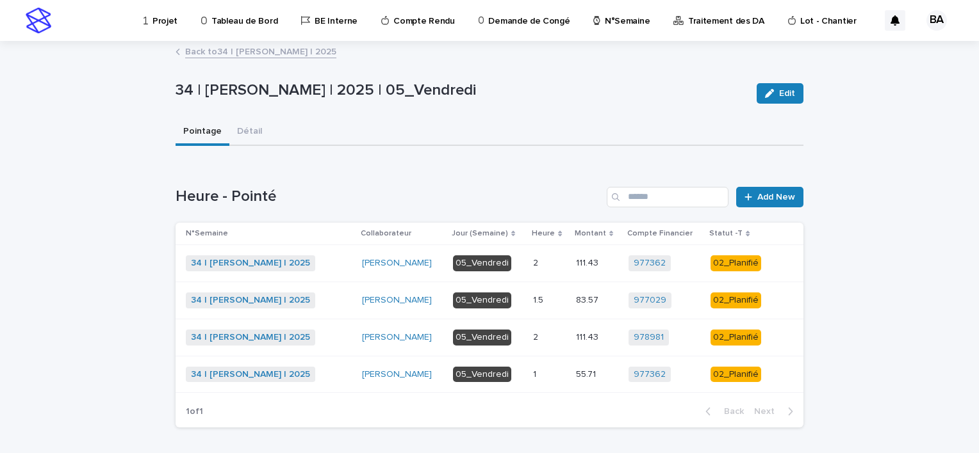
click at [286, 51] on link "Back to 34 | [PERSON_NAME] | 2025" at bounding box center [260, 51] width 151 height 15
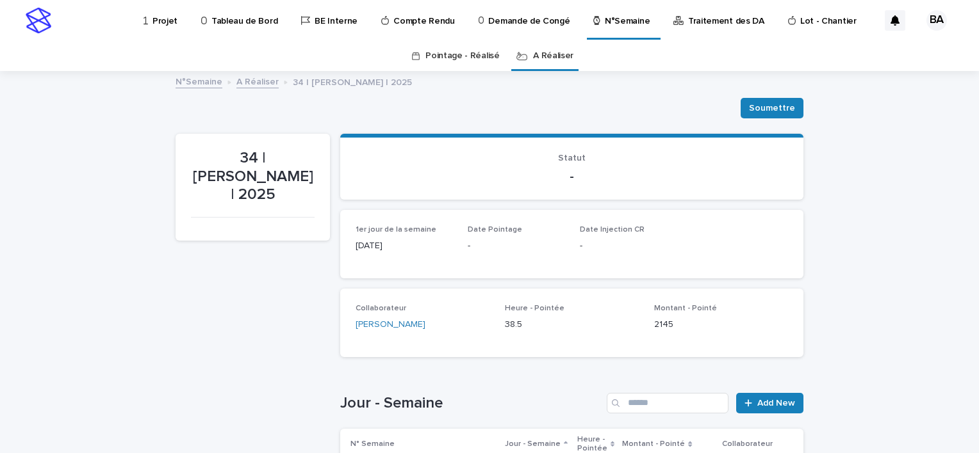
scroll to position [41, 0]
